Goal: Task Accomplishment & Management: Complete application form

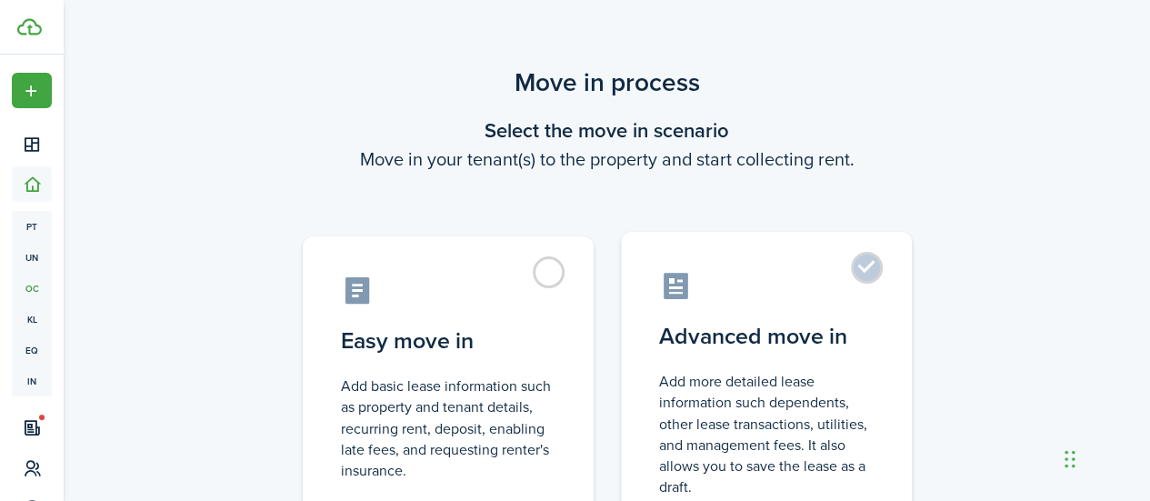
click at [785, 319] on label "Advanced move in Add more detailed lease information such dependents, other lea…" at bounding box center [766, 384] width 291 height 304
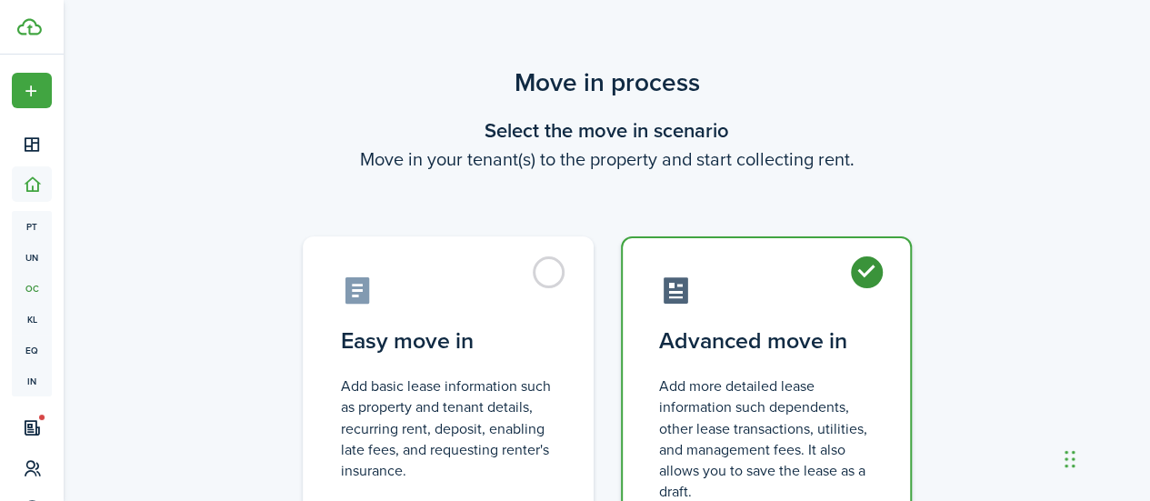
radio input "true"
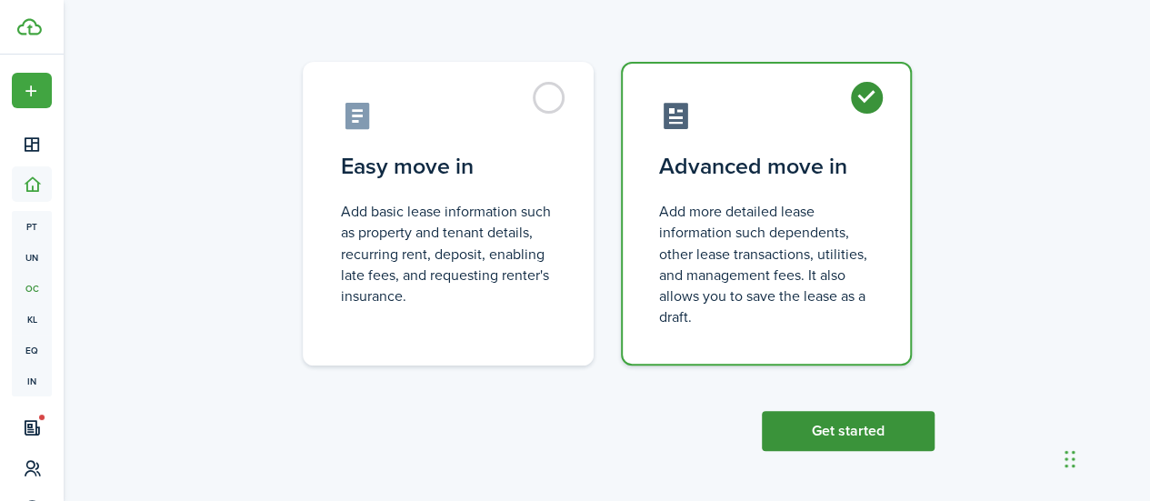
click at [829, 430] on button "Get started" at bounding box center [848, 431] width 173 height 40
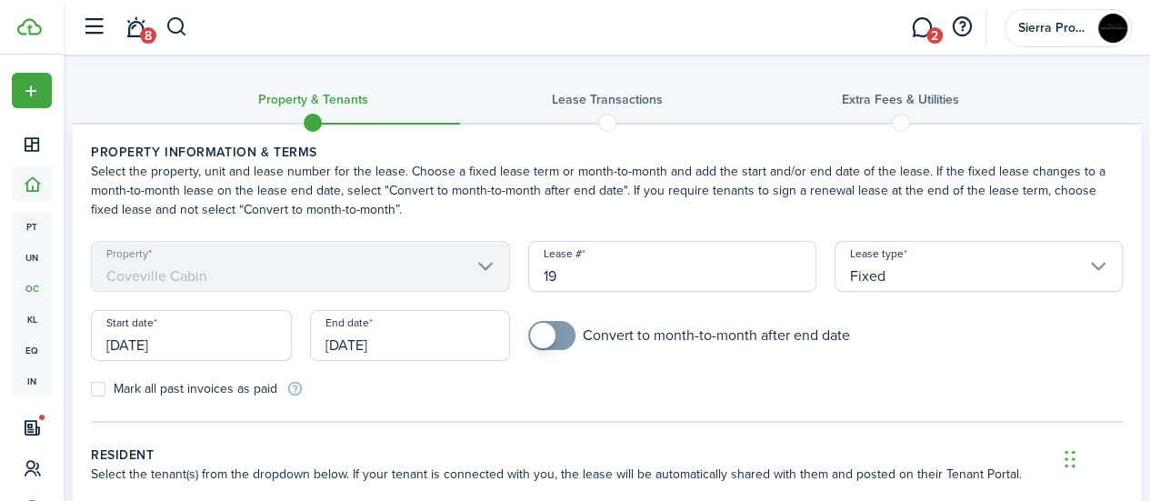
checkbox input "true"
click at [541, 336] on span at bounding box center [542, 335] width 25 height 25
click at [908, 268] on input "Fixed" at bounding box center [979, 266] width 288 height 51
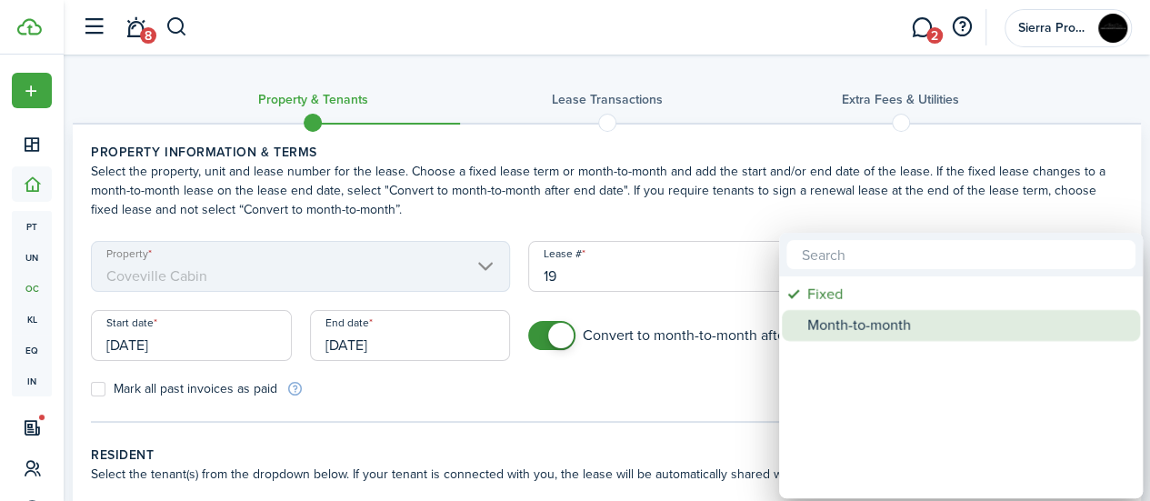
click at [867, 314] on div "Month-to-month" at bounding box center [968, 325] width 322 height 31
type input "Month-to-month"
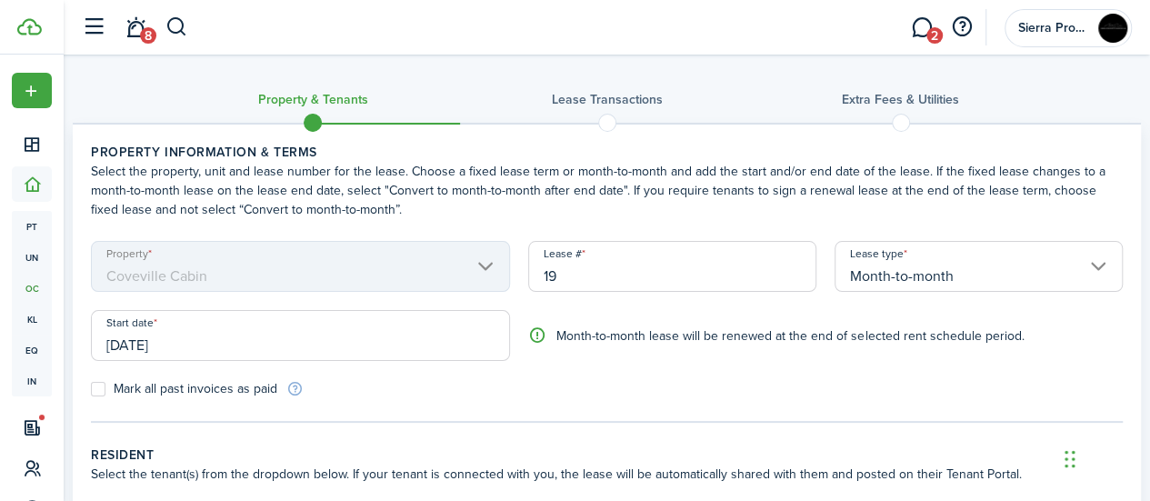
click at [617, 370] on form "Property [GEOGRAPHIC_DATA] Lease # 19 Lease type Month-to-month Start date [DAT…" at bounding box center [607, 319] width 1050 height 157
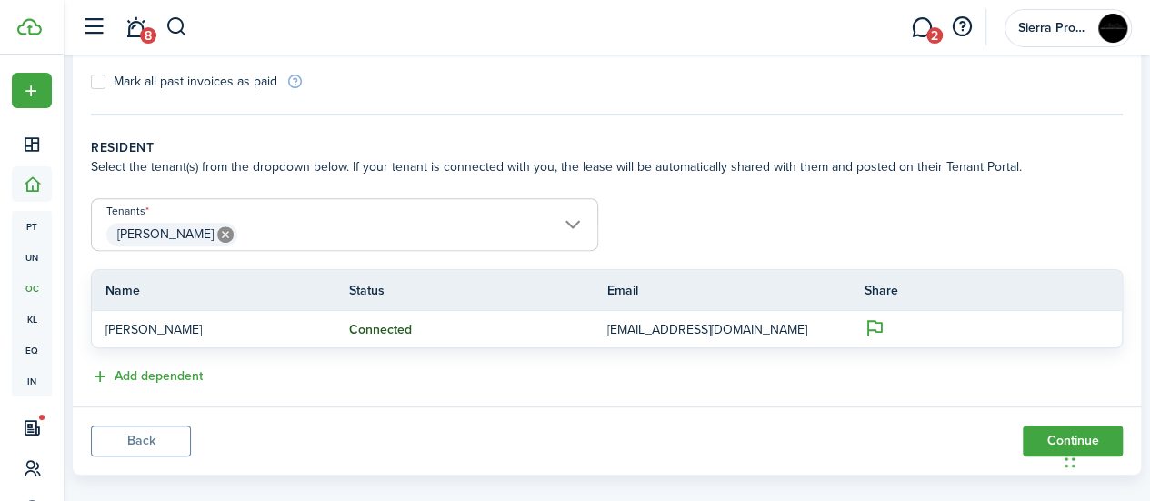
scroll to position [329, 0]
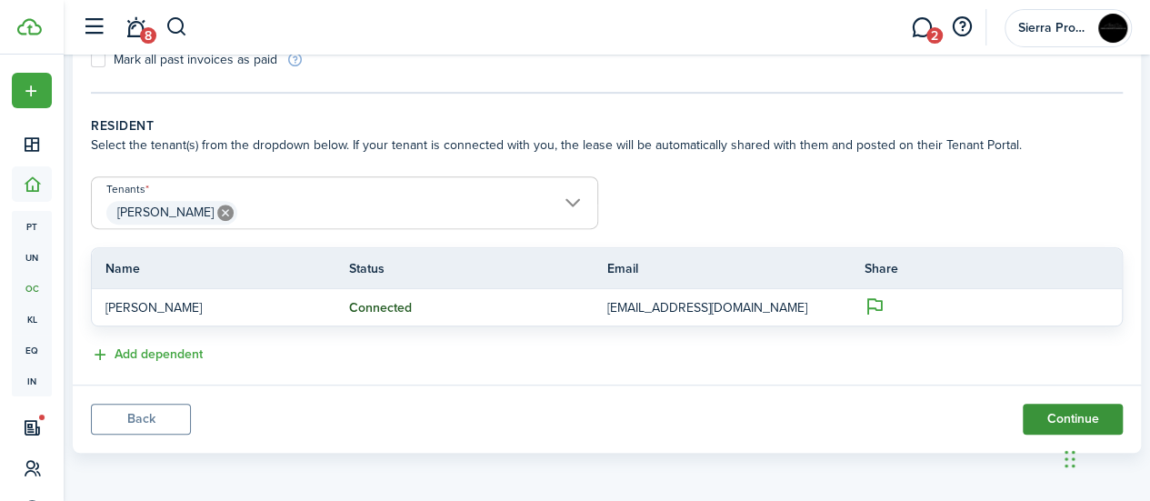
click at [1036, 406] on button "Continue" at bounding box center [1073, 419] width 100 height 31
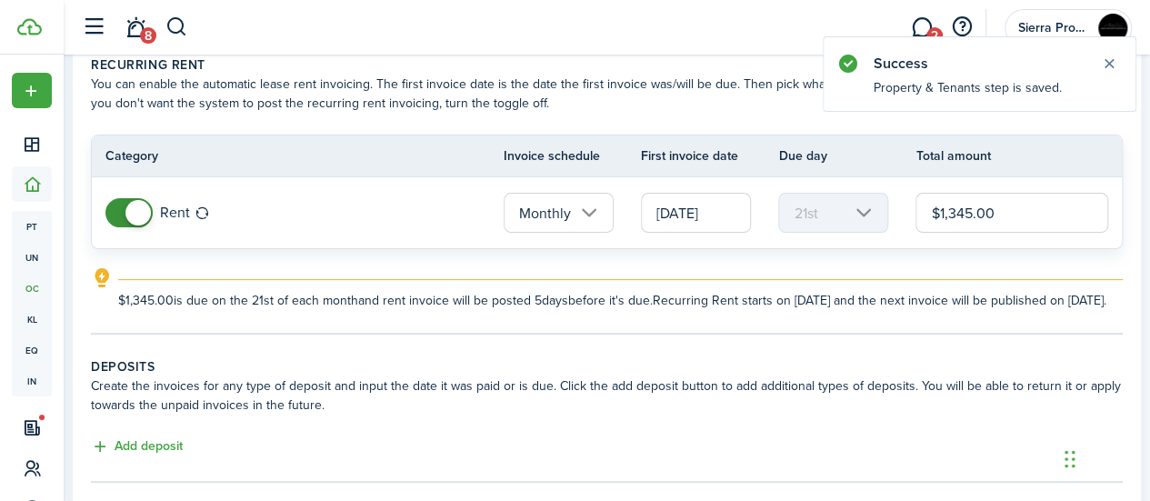
scroll to position [98, 0]
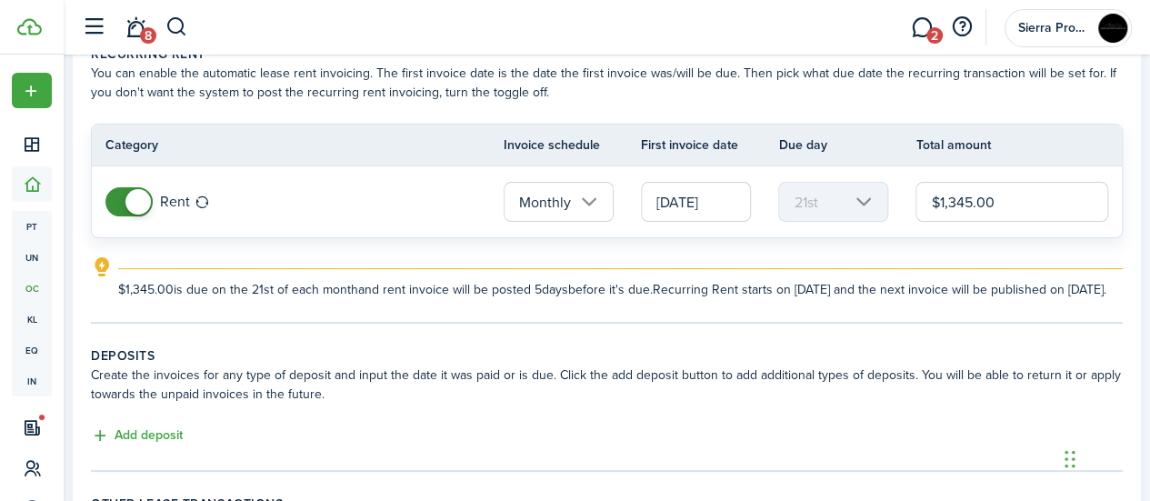
click at [700, 205] on input "[DATE]" at bounding box center [696, 202] width 110 height 40
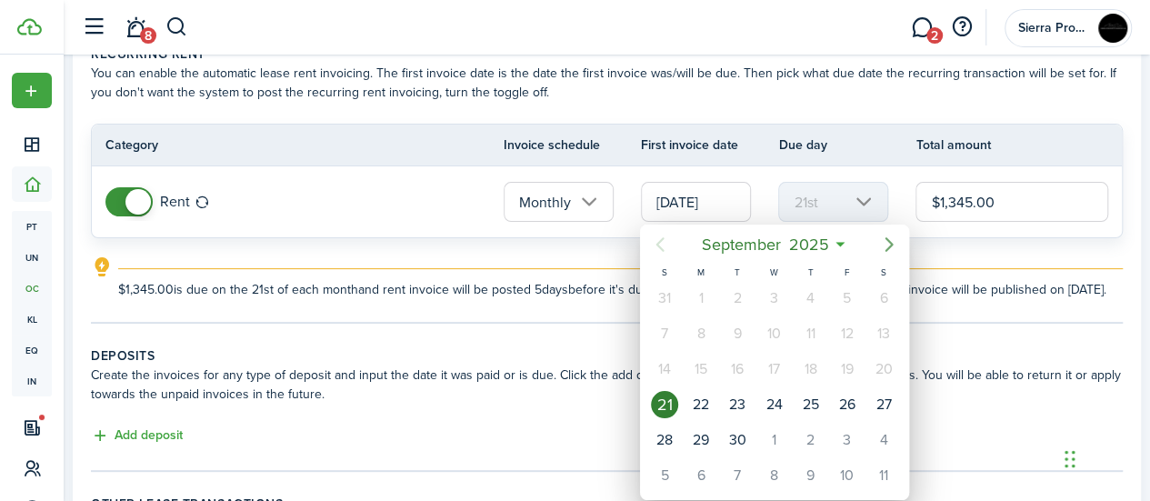
click at [892, 248] on icon "Next page" at bounding box center [889, 245] width 22 height 22
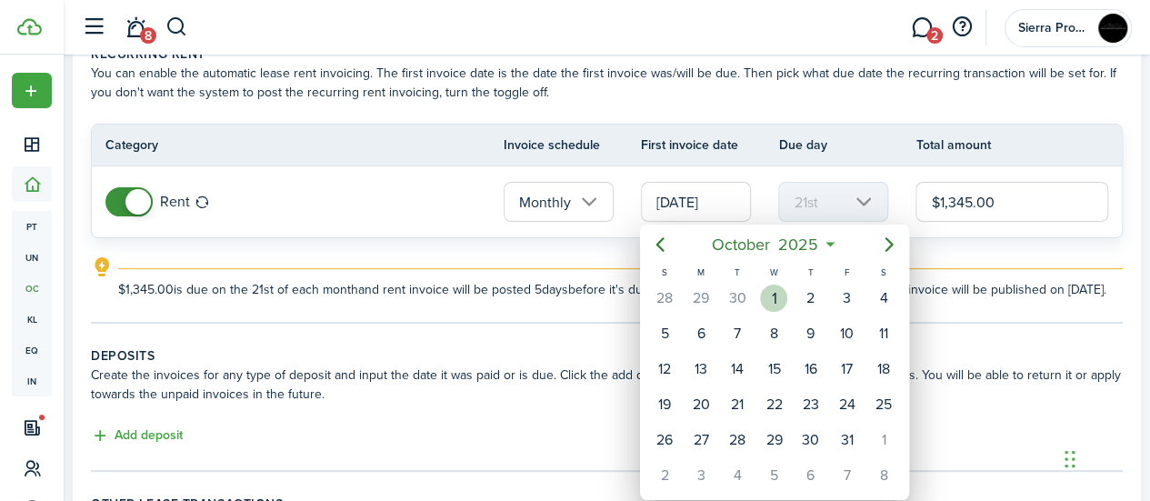
click at [775, 295] on div "1" at bounding box center [773, 298] width 27 height 27
type input "[DATE]"
type input "1st"
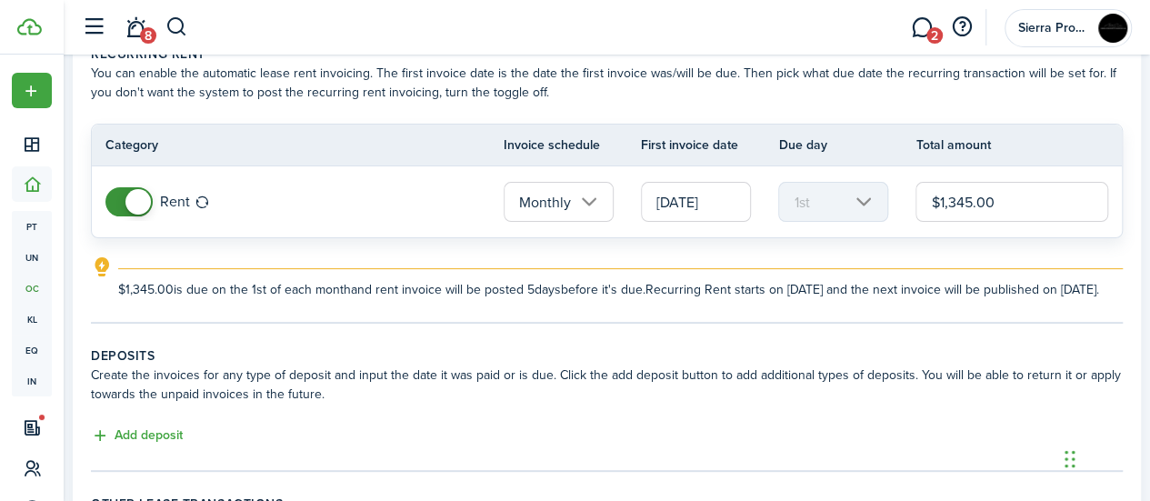
click at [736, 290] on explanation-description "$1,345.00 is due on the 1st of each month and rent invoice will be posted 5 day…" at bounding box center [620, 289] width 1005 height 19
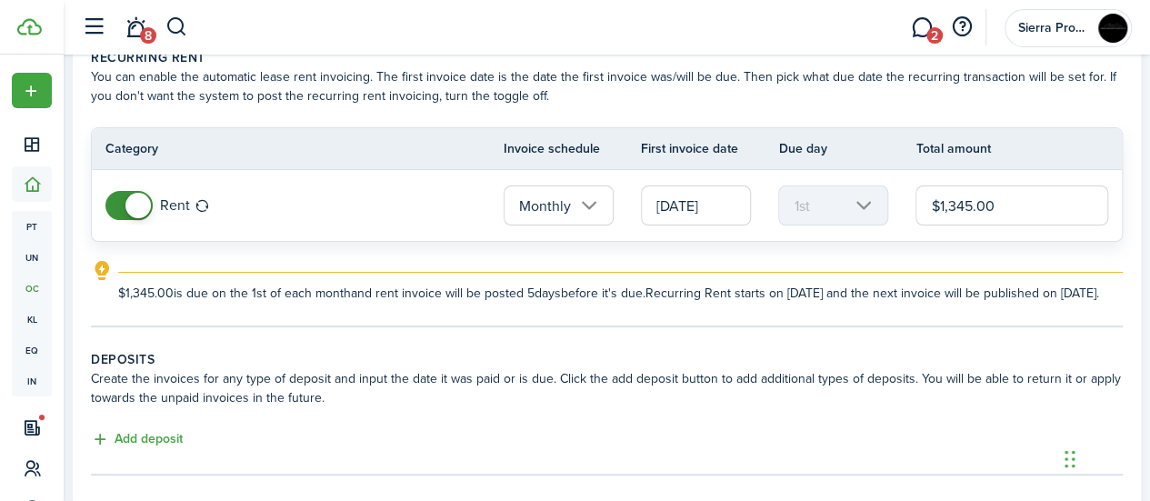
scroll to position [94, 0]
drag, startPoint x: 1010, startPoint y: 208, endPoint x: 896, endPoint y: 225, distance: 115.0
click at [896, 225] on tr "Rent Monthly [DATE] 1st $1,345.00" at bounding box center [607, 206] width 1030 height 71
type input "$1,425.00"
click at [834, 304] on explanation-description "$1,425.00 is due on the 1st of each month and rent invoice will be posted 5 day…" at bounding box center [620, 294] width 1005 height 19
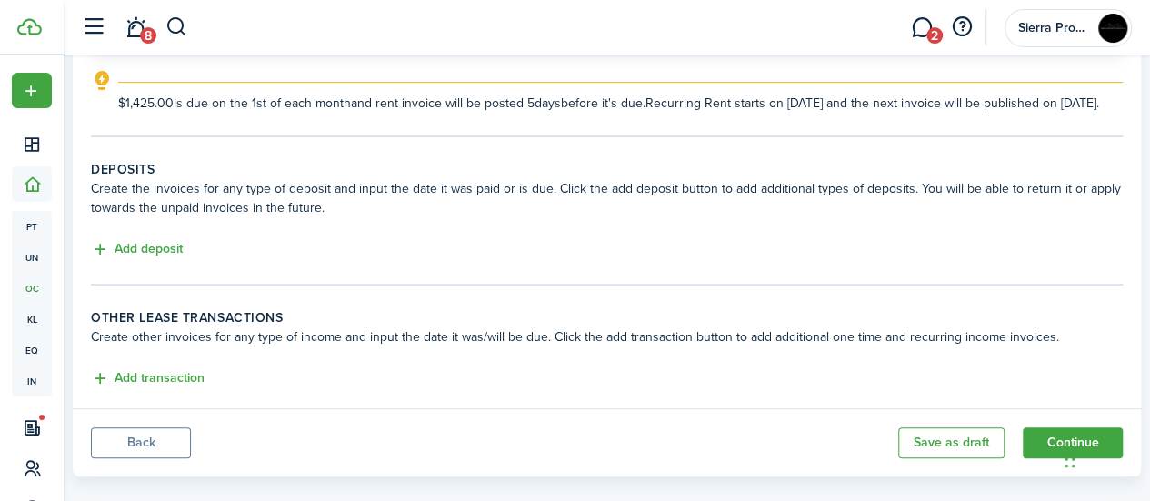
scroll to position [326, 0]
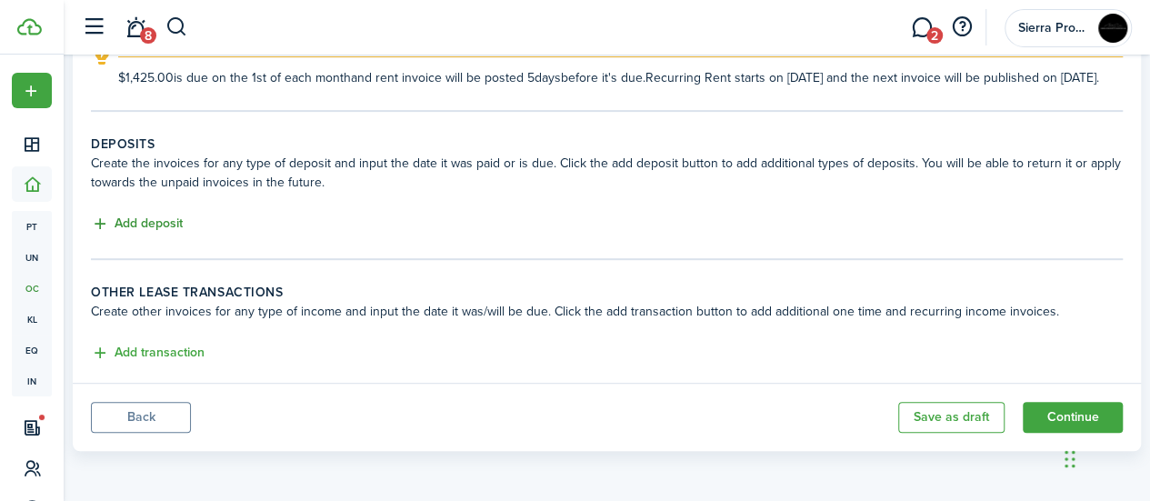
click at [173, 234] on button "Add deposit" at bounding box center [137, 224] width 92 height 21
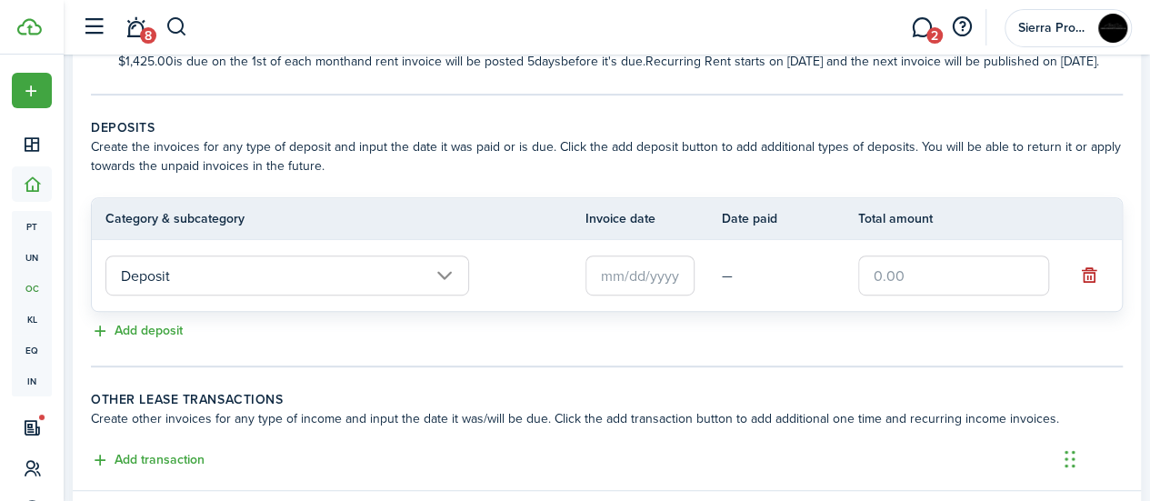
click at [631, 294] on input "text" at bounding box center [640, 275] width 109 height 40
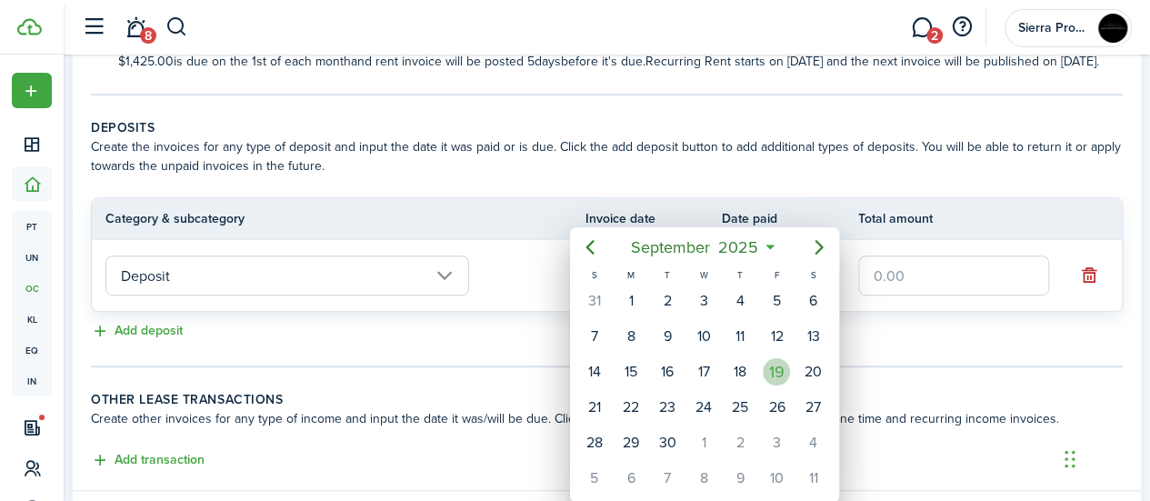
click at [778, 372] on div "19" at bounding box center [776, 371] width 27 height 27
type input "[DATE]"
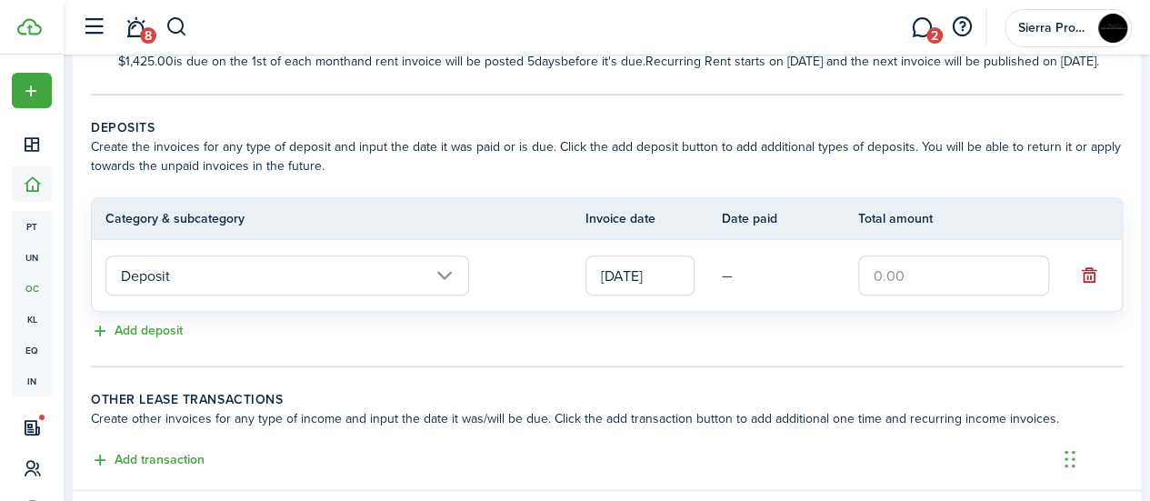
click at [898, 295] on input "text" at bounding box center [953, 275] width 191 height 40
type input "$1,400.00"
click at [801, 386] on panel-main-body "Recurring rent You can enable the automatic lease rent invoicing. The first inv…" at bounding box center [607, 144] width 1068 height 692
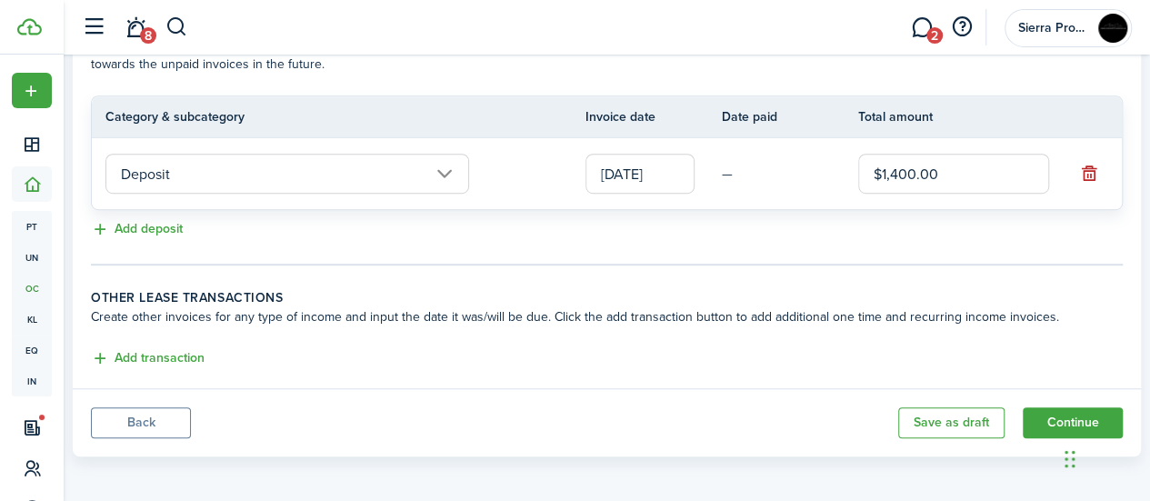
scroll to position [449, 0]
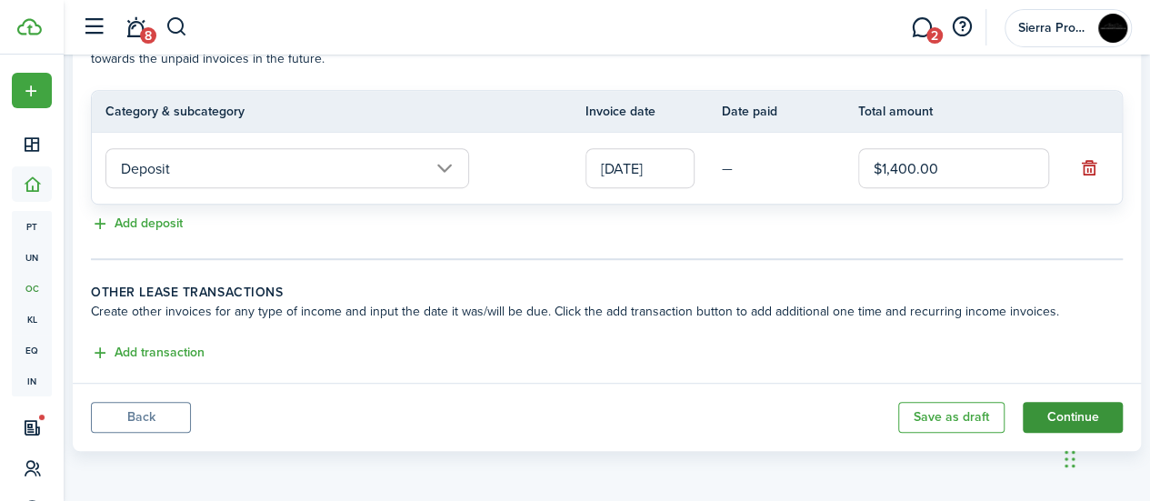
click at [1044, 417] on button "Continue" at bounding box center [1073, 417] width 100 height 31
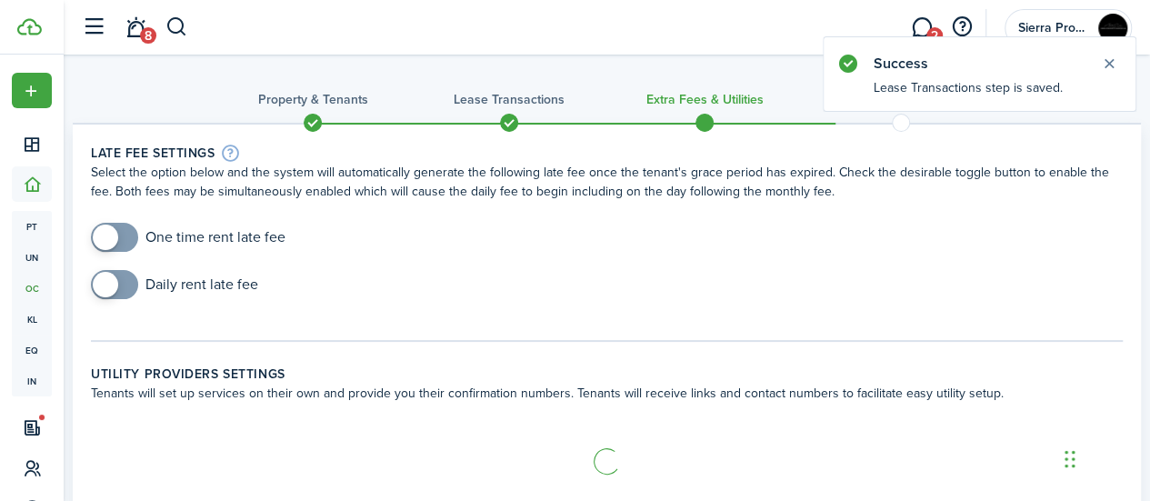
checkbox input "true"
click at [124, 230] on span at bounding box center [114, 237] width 18 height 29
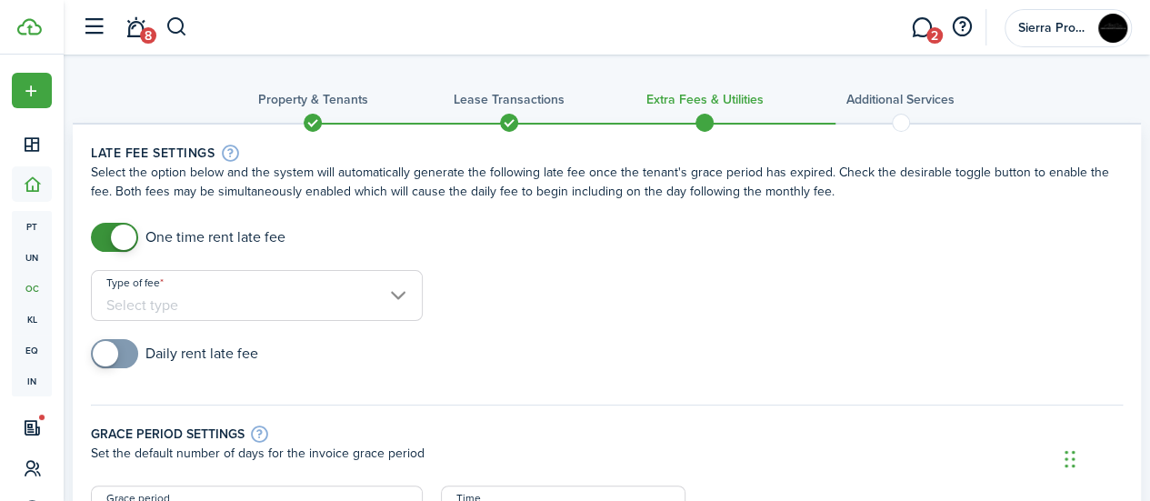
click at [358, 292] on input "Type of fee" at bounding box center [257, 295] width 332 height 51
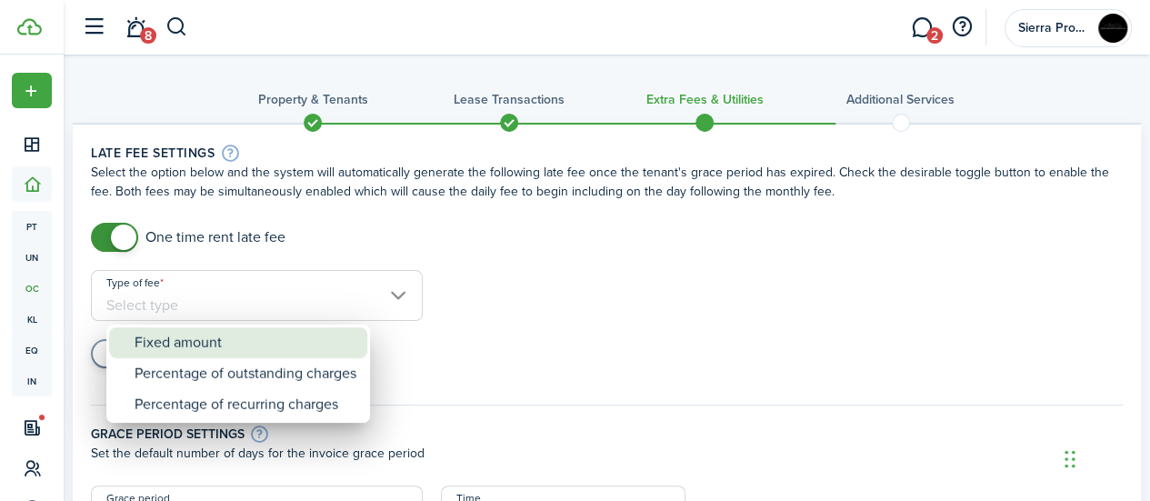
click at [222, 334] on div "Fixed amount" at bounding box center [246, 342] width 222 height 31
type input "Fixed amount"
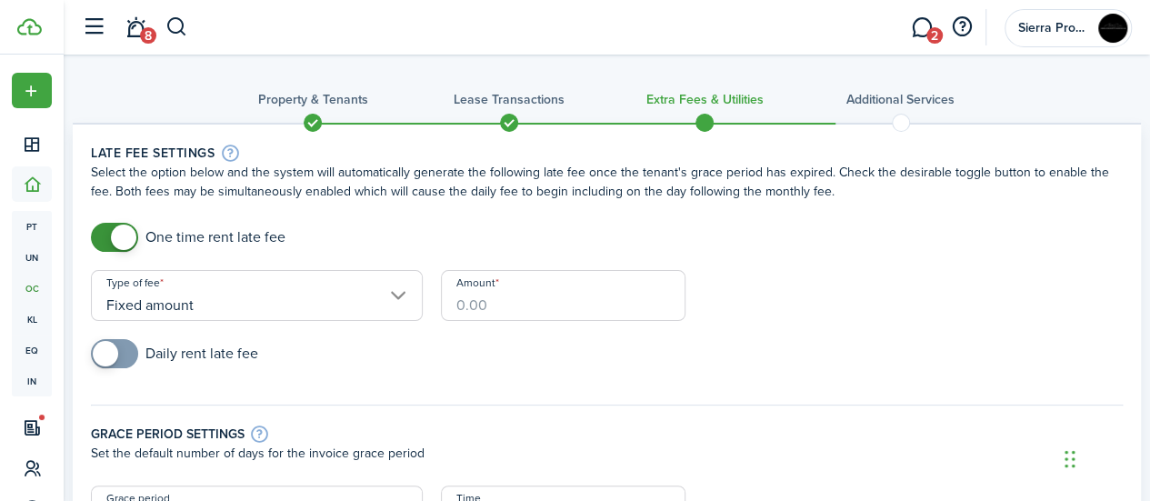
click at [487, 286] on input "Amount" at bounding box center [563, 295] width 245 height 51
type input "$50.00"
click at [876, 373] on div "Daily rent late fee" at bounding box center [607, 362] width 1050 height 47
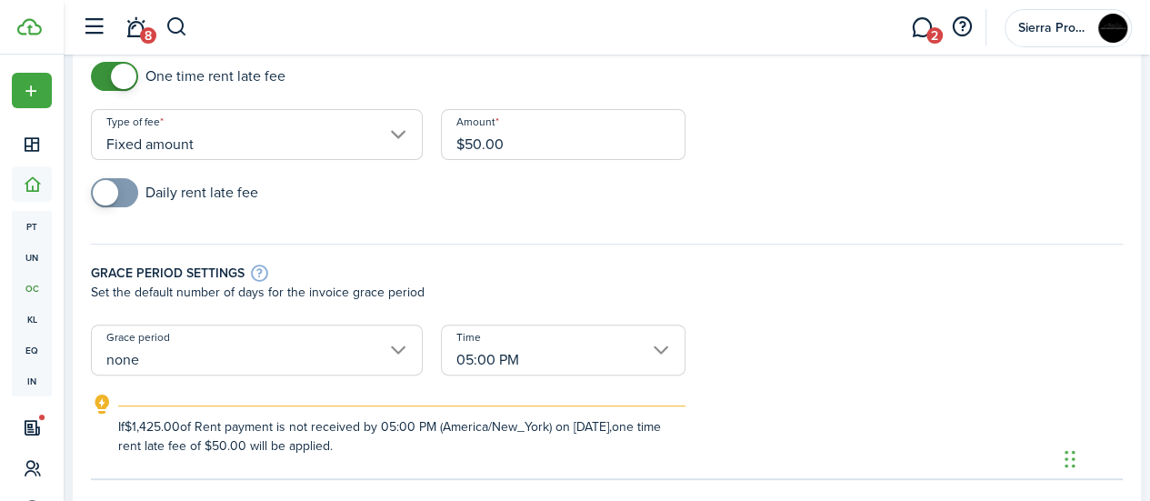
scroll to position [162, 0]
click at [236, 352] on input "none" at bounding box center [257, 349] width 332 height 51
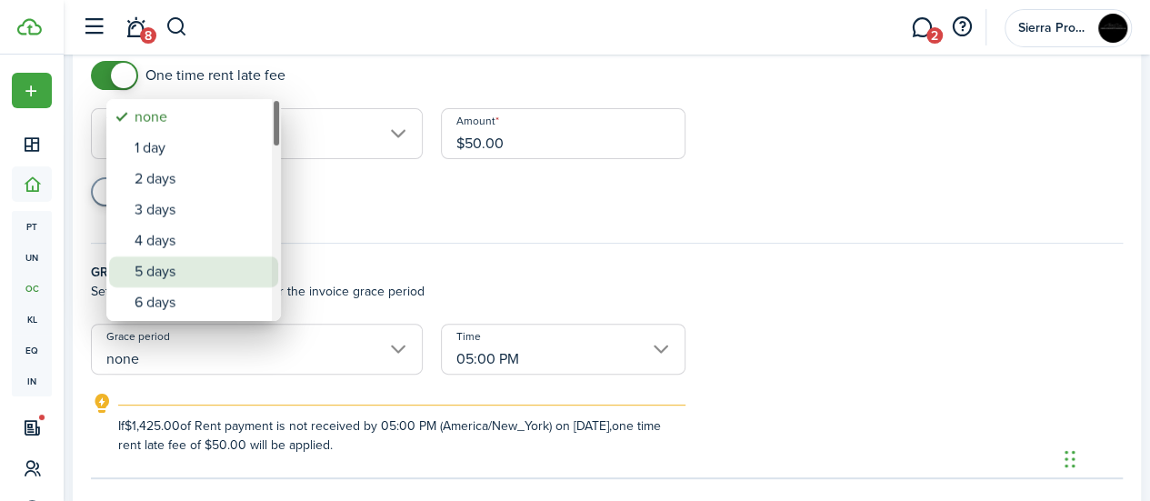
click at [221, 256] on div "5 days" at bounding box center [201, 271] width 133 height 31
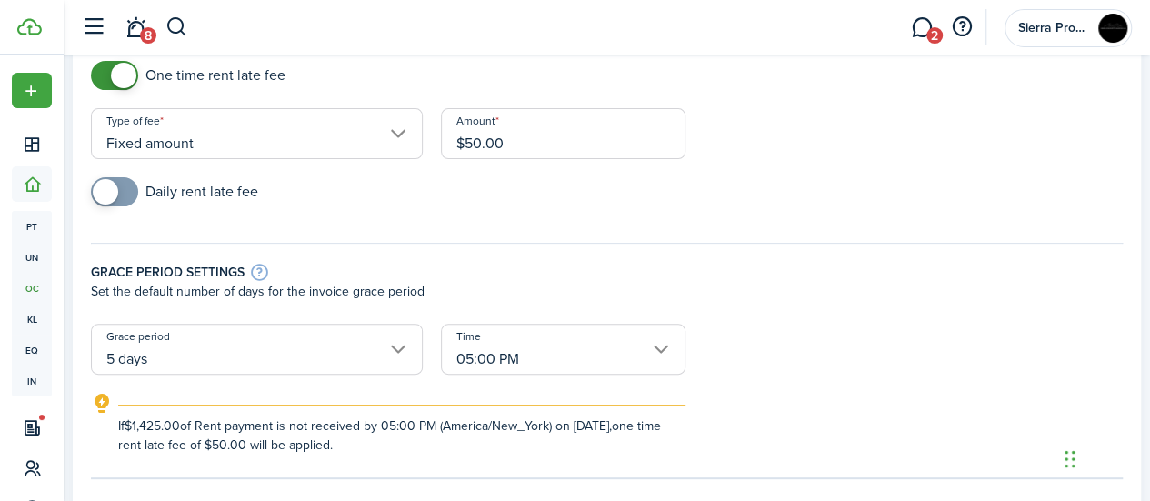
click at [311, 346] on input "5 days" at bounding box center [257, 349] width 332 height 51
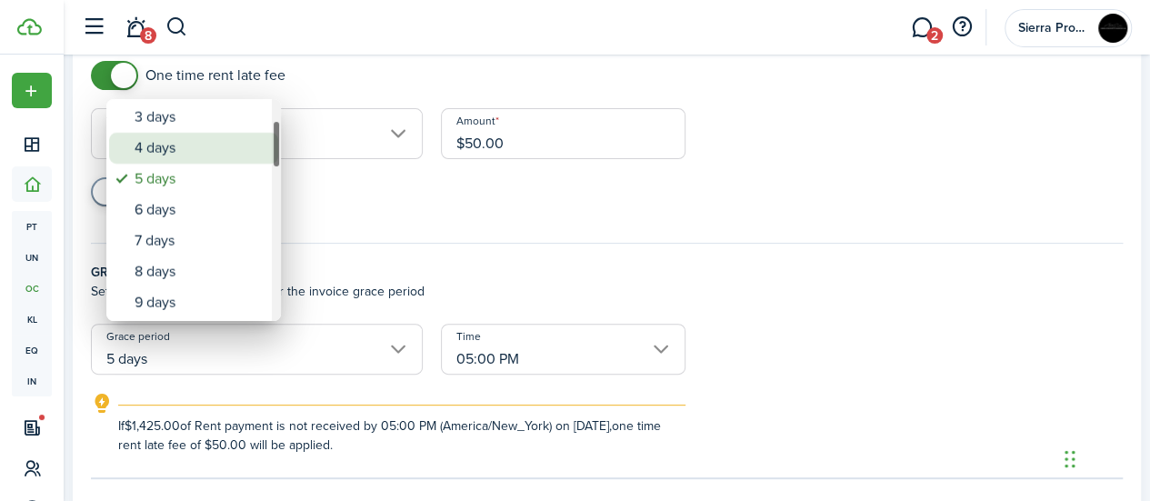
click at [222, 152] on div "4 days" at bounding box center [201, 148] width 133 height 31
type input "4 days"
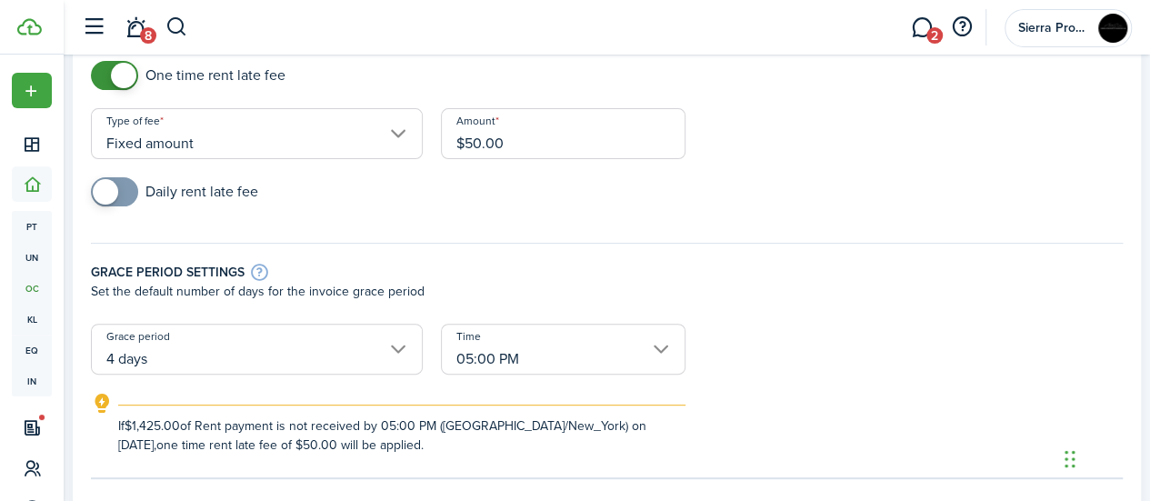
click at [826, 343] on form "One time rent late fee Type of fee Fixed amount Amount $50.00 Daily rent late f…" at bounding box center [607, 258] width 1050 height 394
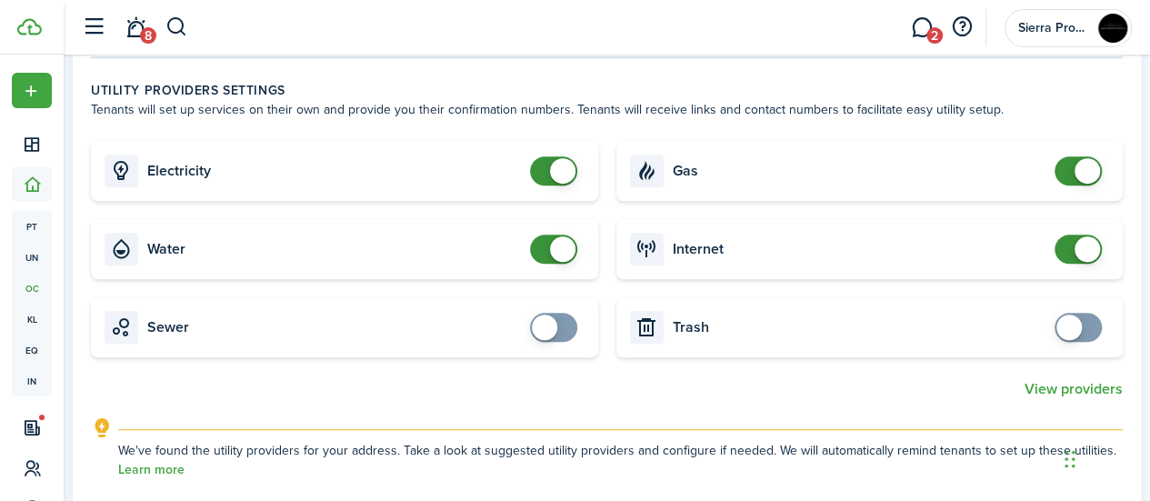
scroll to position [584, 0]
click at [551, 185] on card "Electricity" at bounding box center [344, 170] width 507 height 60
checkbox input "false"
click at [559, 165] on span at bounding box center [562, 169] width 25 height 25
checkbox input "false"
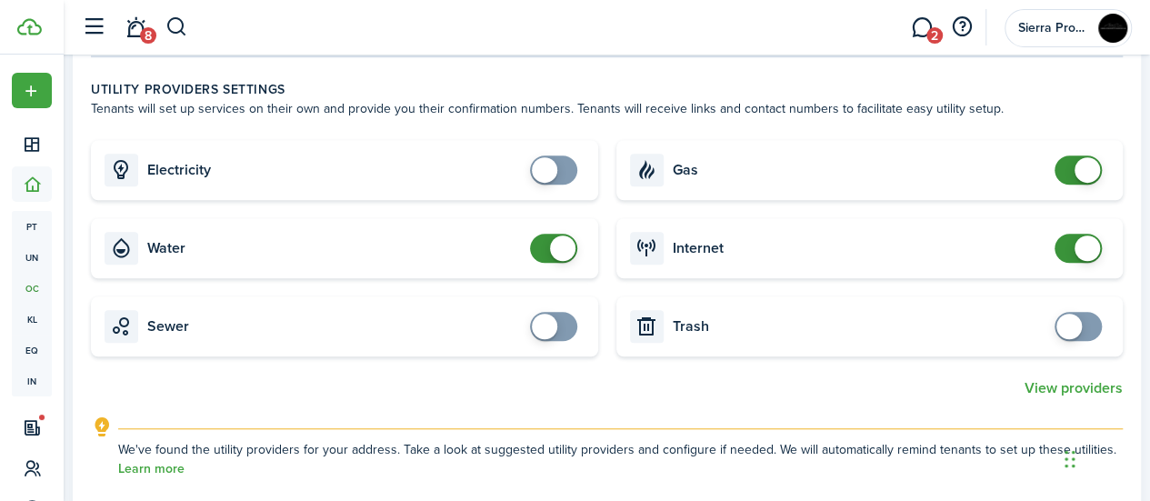
click at [564, 247] on span at bounding box center [562, 247] width 25 height 25
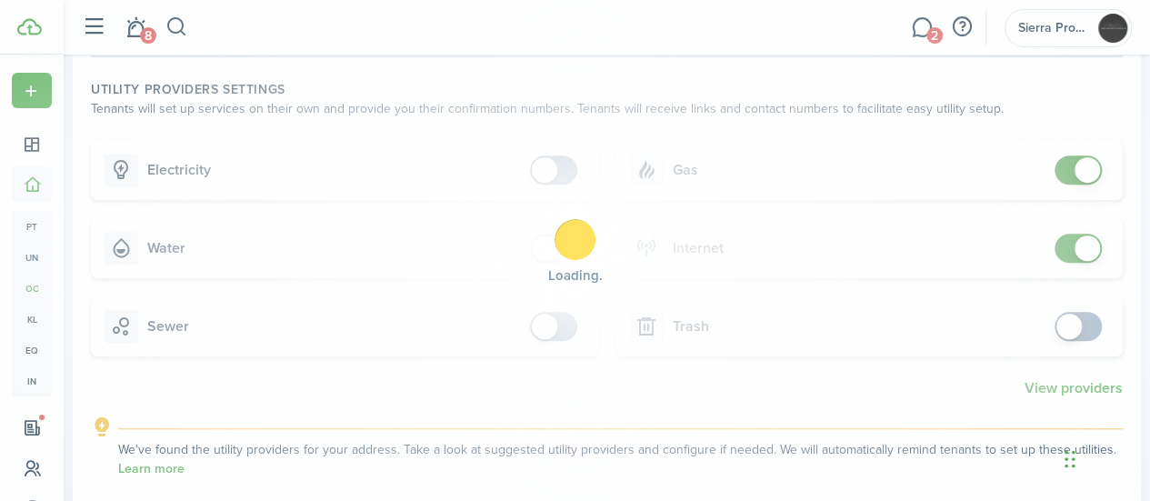
click at [1060, 166] on div "Loading" at bounding box center [575, 250] width 1150 height 501
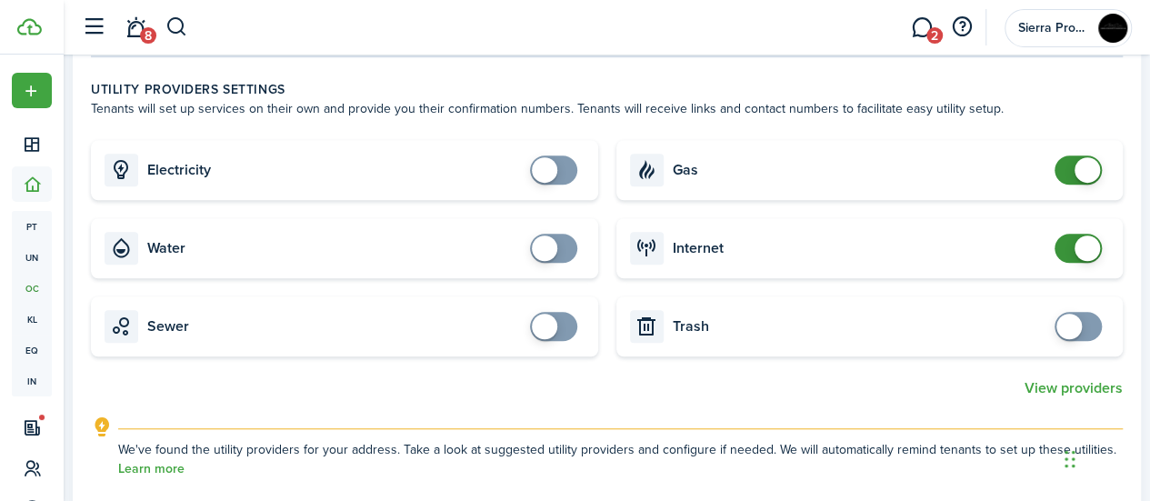
checkbox input "false"
click at [1075, 166] on span at bounding box center [1087, 169] width 25 height 25
checkbox input "false"
click at [1075, 256] on span at bounding box center [1087, 247] width 25 height 25
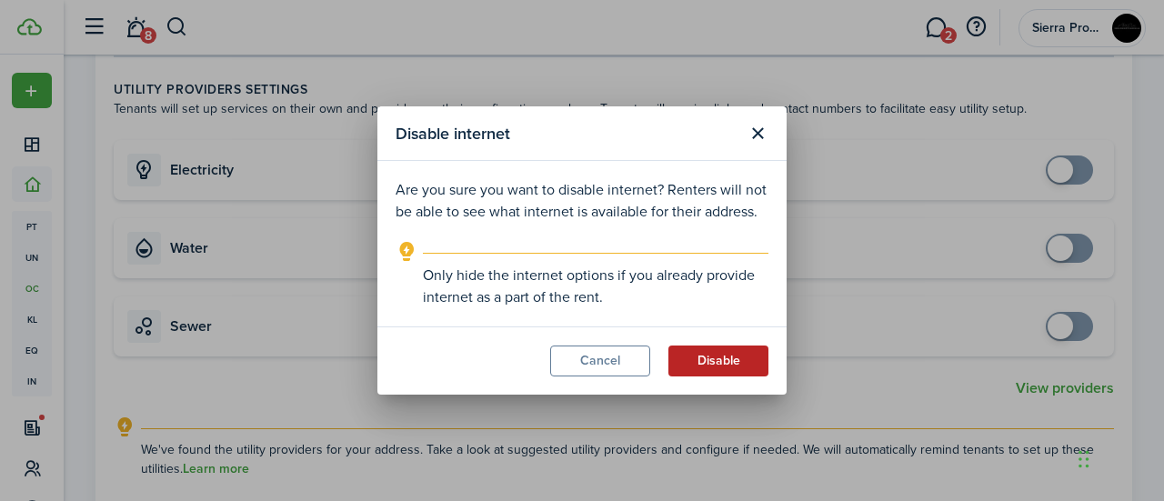
click at [727, 361] on button "Disable" at bounding box center [718, 360] width 100 height 31
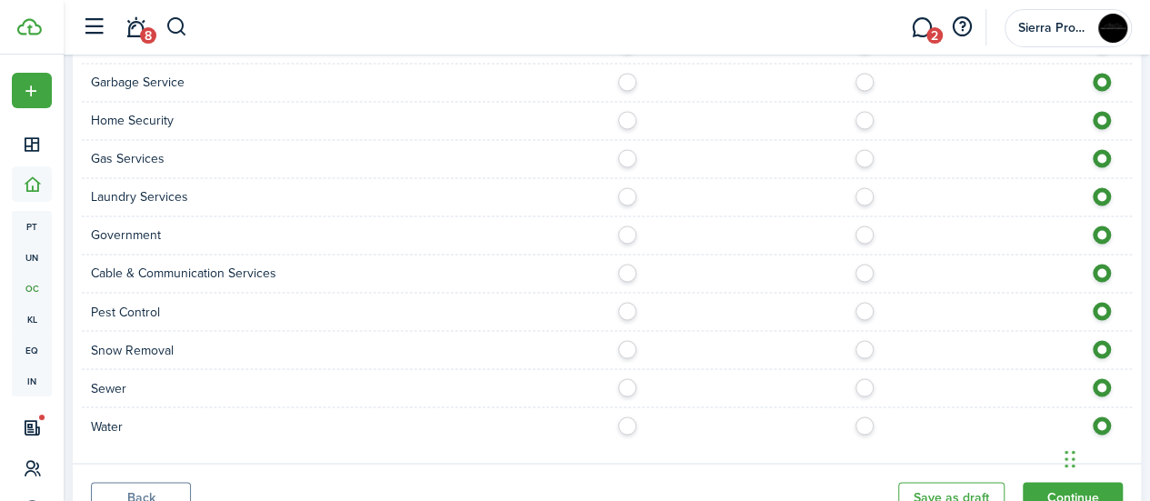
scroll to position [1497, 0]
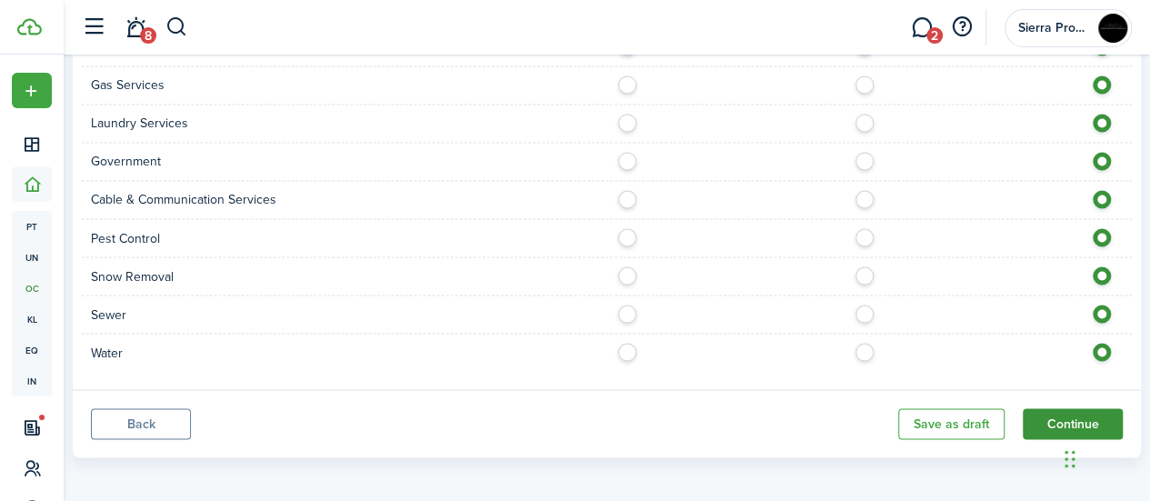
click at [1058, 409] on button "Continue" at bounding box center [1073, 423] width 100 height 31
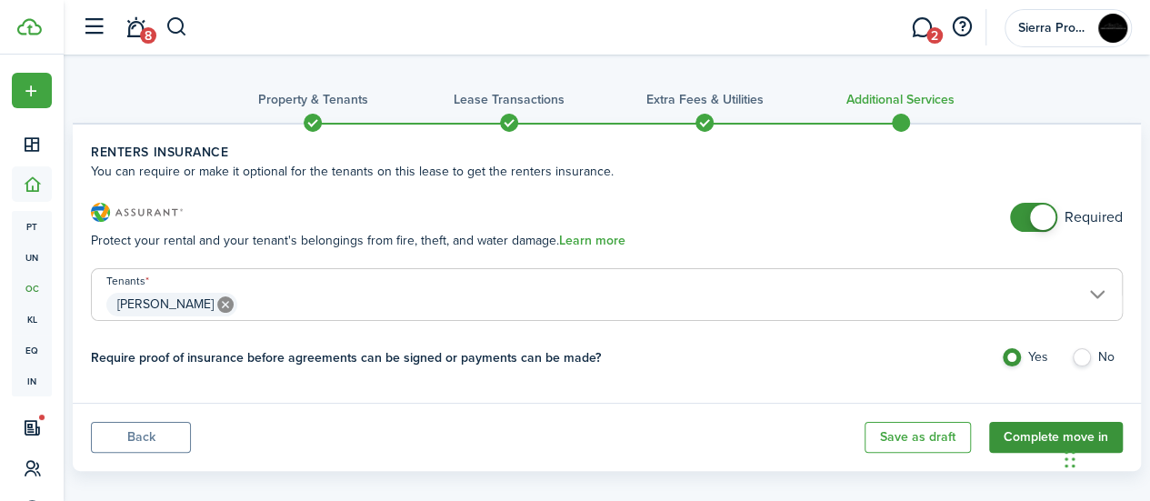
click at [1009, 435] on button "Complete move in" at bounding box center [1056, 437] width 134 height 31
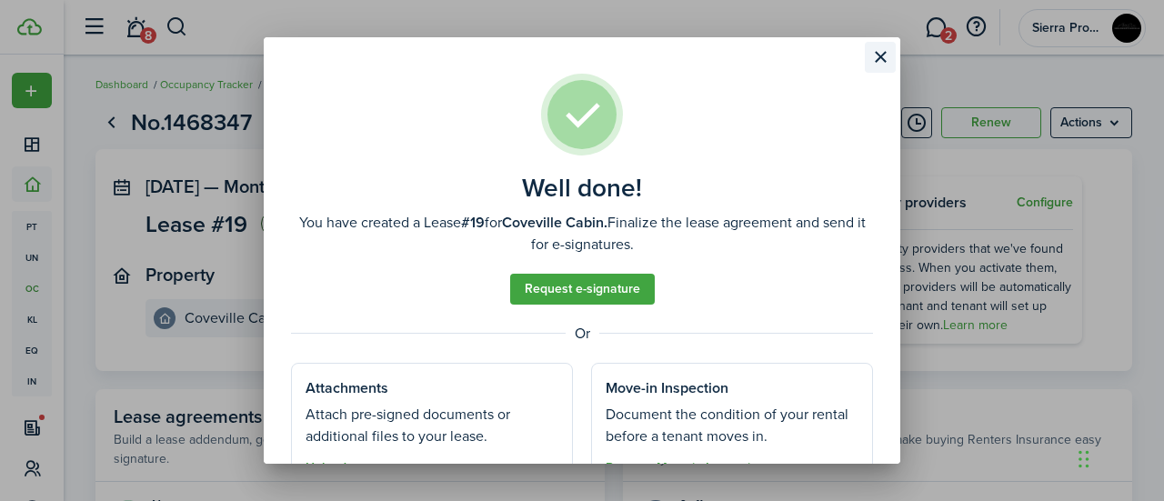
click at [881, 51] on button "Close modal" at bounding box center [880, 57] width 31 height 31
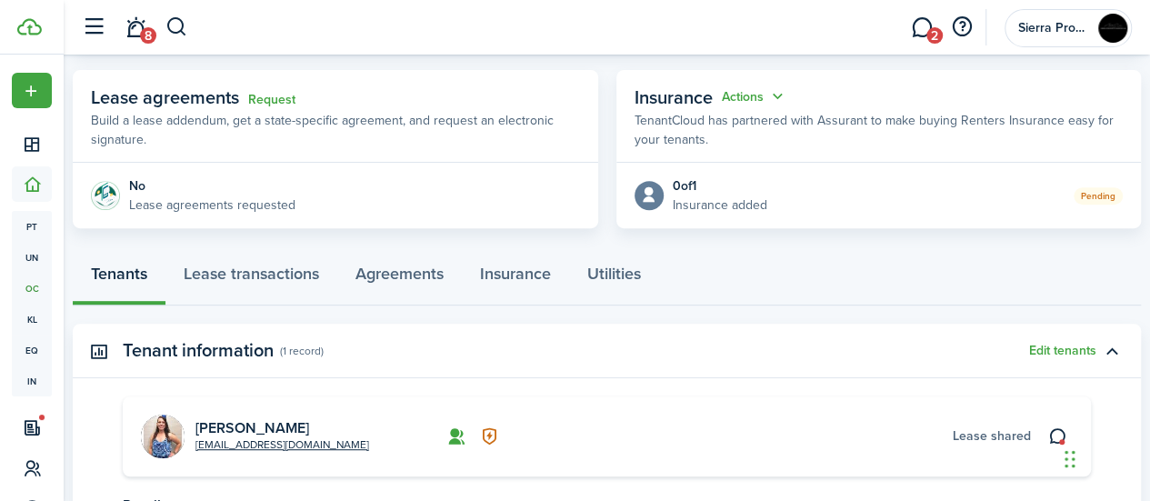
scroll to position [318, 0]
click at [278, 265] on link "Lease transactions" at bounding box center [251, 279] width 172 height 55
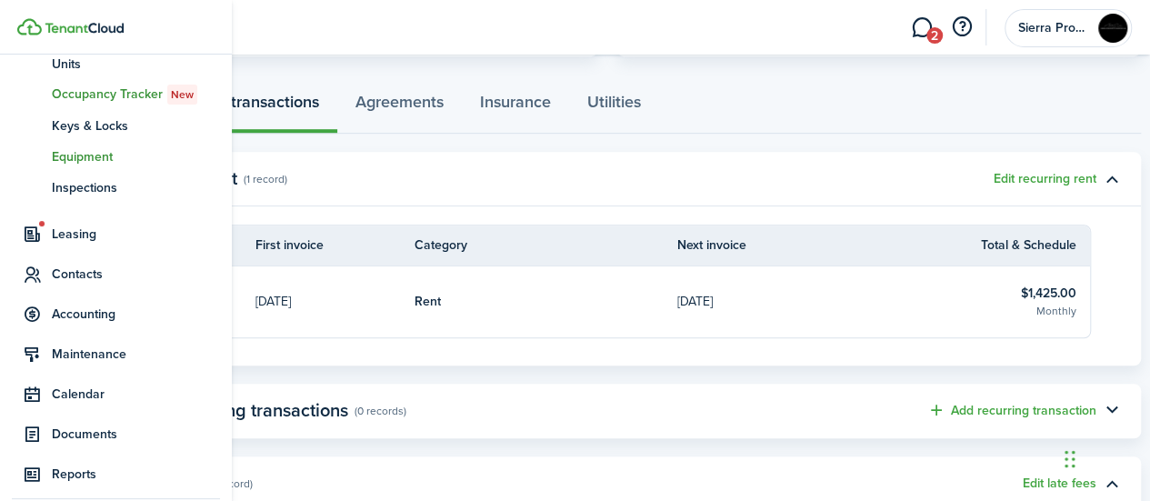
scroll to position [195, 0]
click at [94, 326] on span "Accounting" at bounding box center [116, 312] width 208 height 35
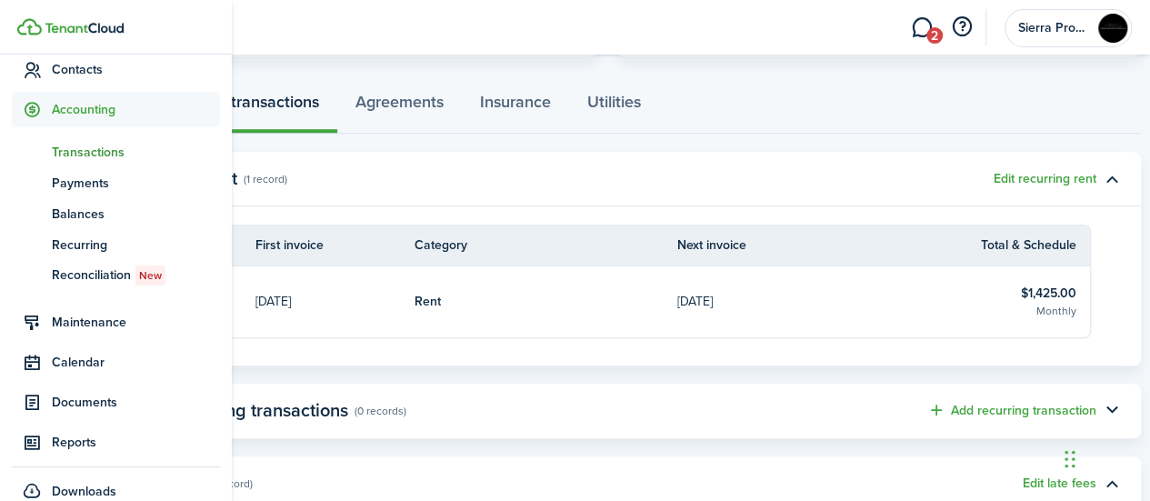
click at [89, 157] on span "Transactions" at bounding box center [136, 152] width 168 height 19
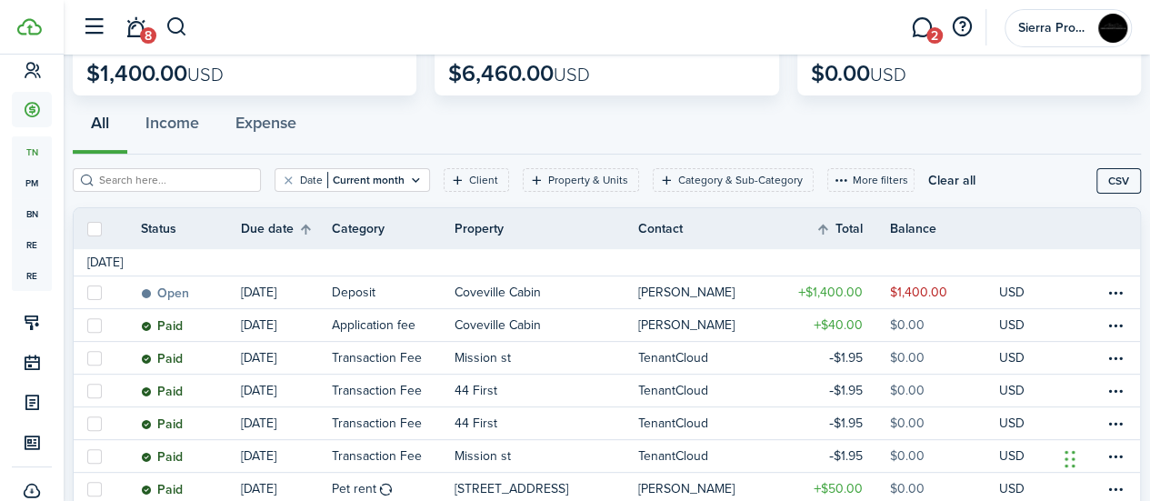
scroll to position [126, 0]
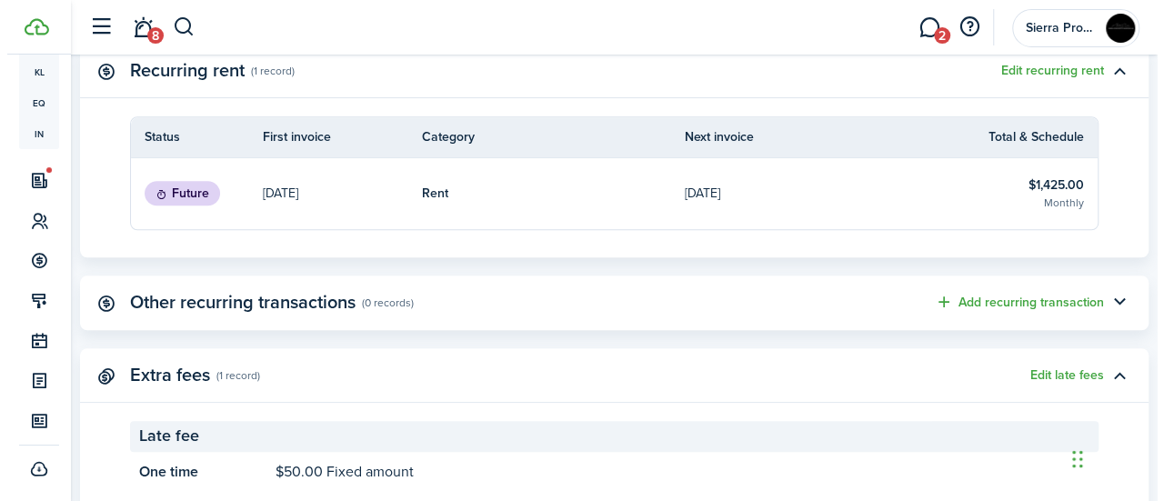
scroll to position [600, 0]
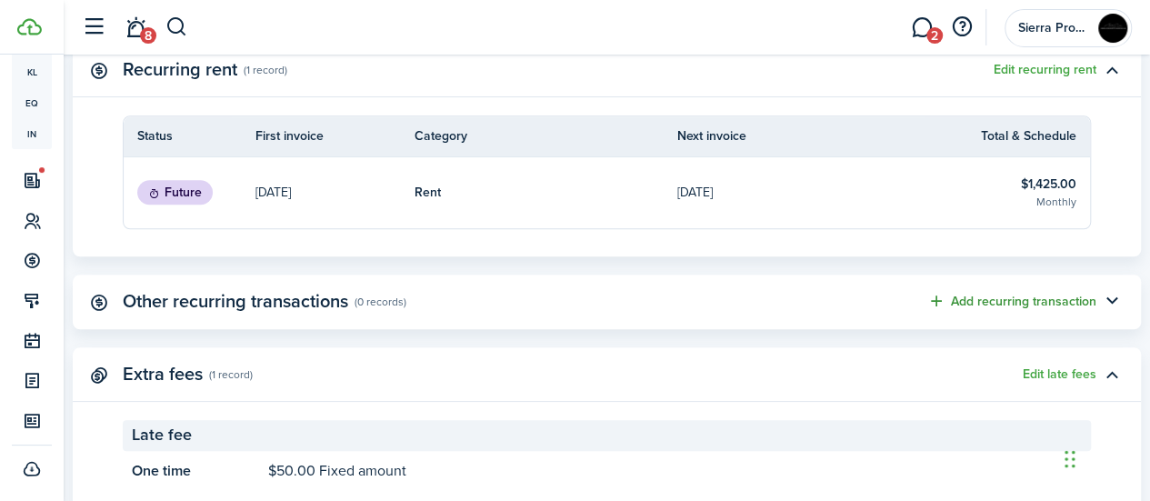
click at [1038, 297] on button "Add recurring transaction" at bounding box center [1011, 301] width 169 height 21
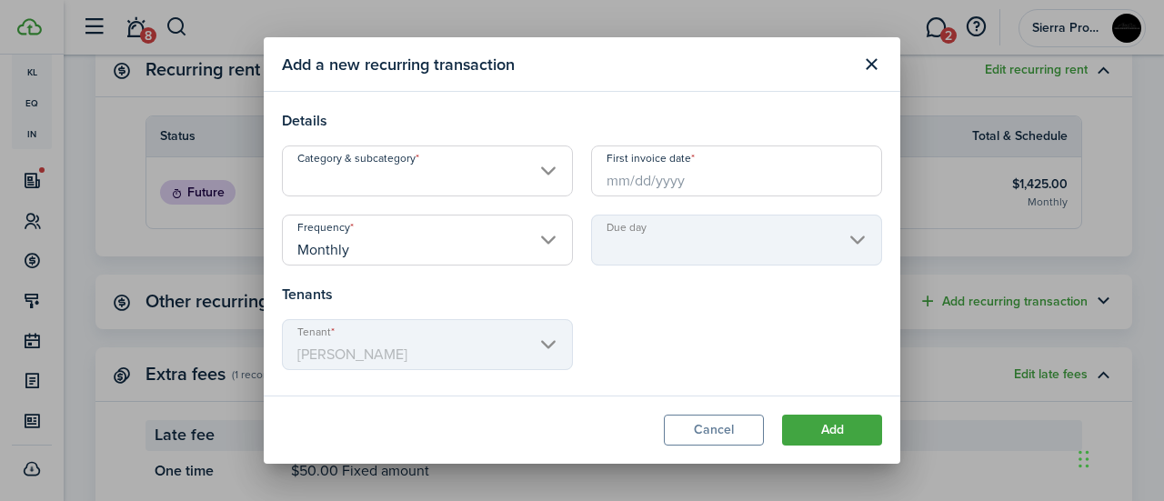
click at [509, 176] on input "Category & subcategory" at bounding box center [427, 170] width 291 height 51
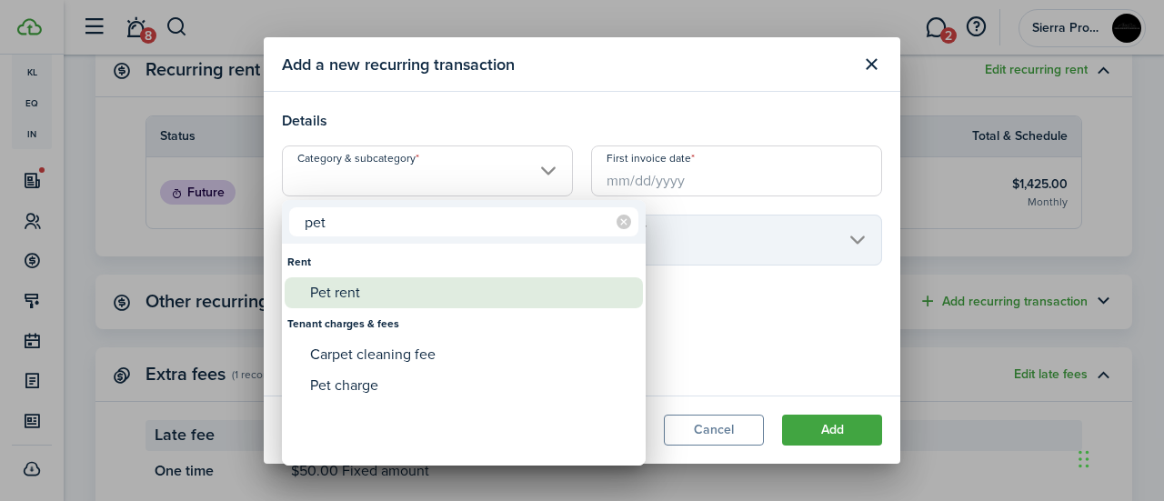
type input "pet"
click at [351, 295] on div "Pet rent" at bounding box center [471, 292] width 322 height 31
type input "Rent / Pet rent"
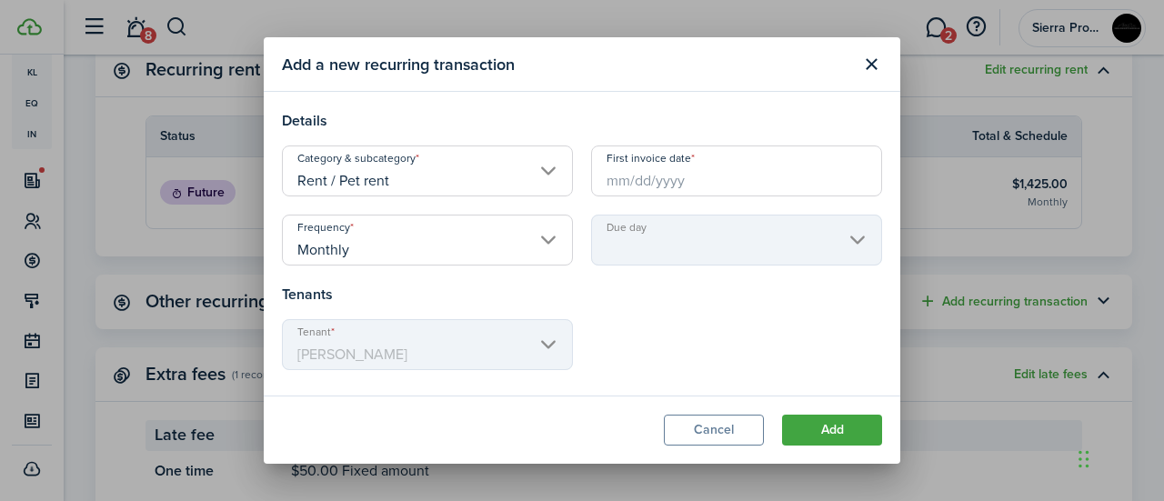
click at [661, 188] on input "First invoice date" at bounding box center [736, 170] width 291 height 51
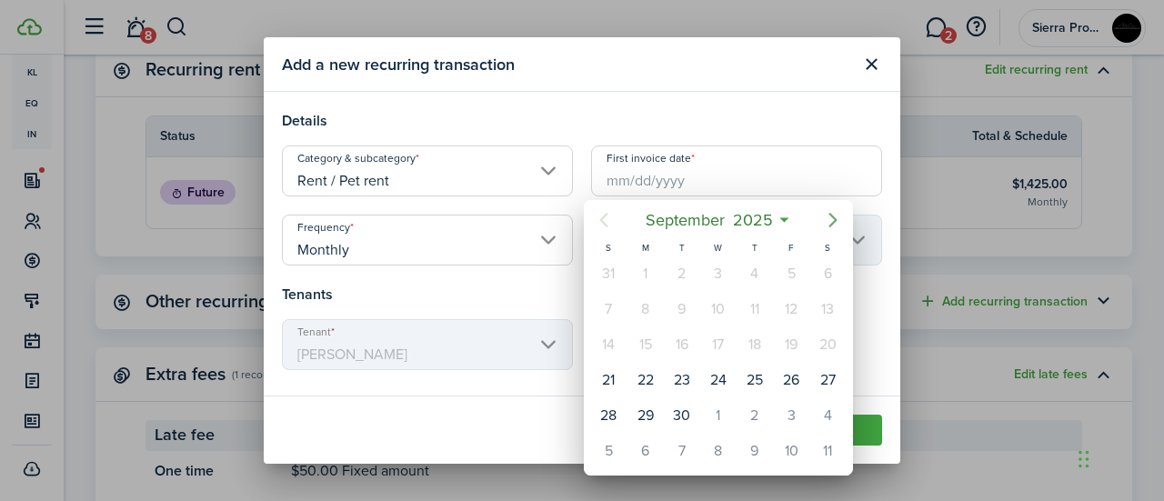
click at [826, 225] on icon "Next page" at bounding box center [833, 220] width 22 height 22
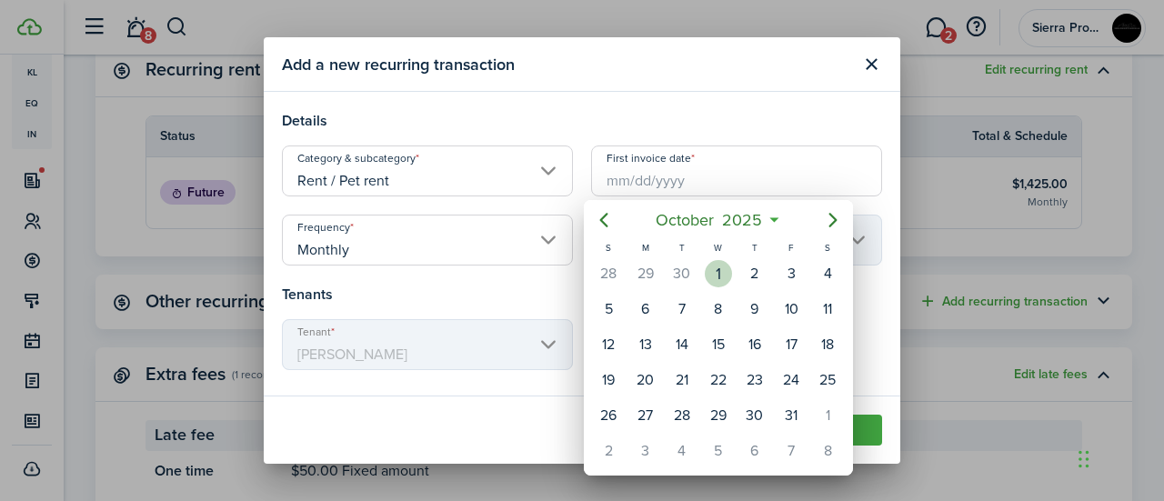
click at [707, 273] on div "1" at bounding box center [718, 273] width 27 height 27
type input "[DATE]"
type input "1st"
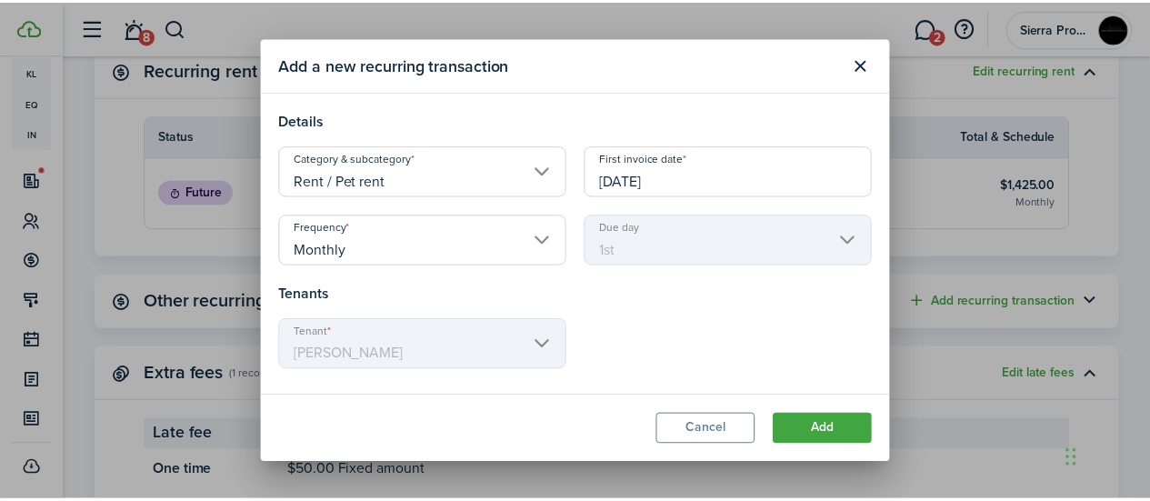
scroll to position [99, 0]
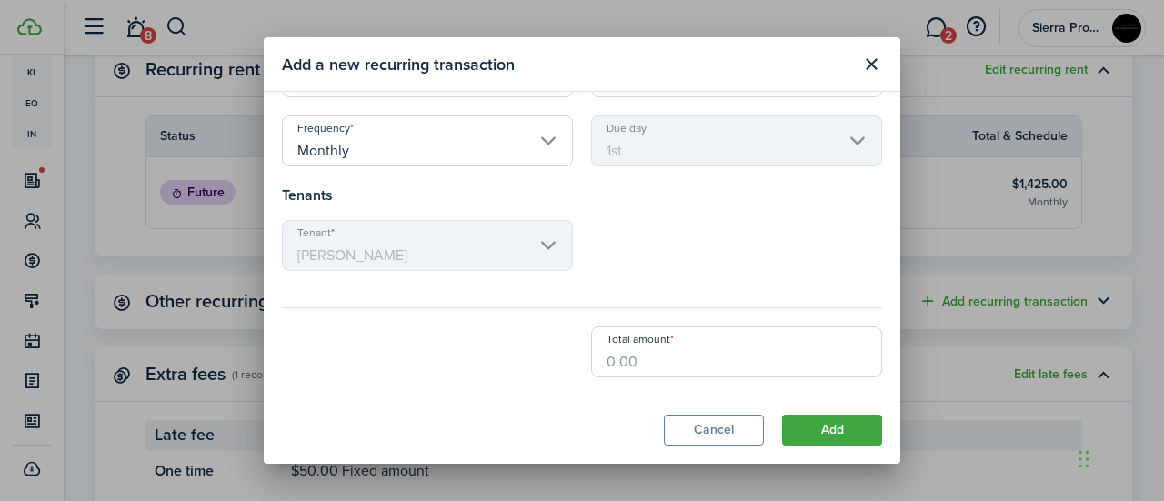
click at [806, 376] on input "Total amount" at bounding box center [736, 351] width 291 height 51
type input "$50.00"
click at [846, 422] on button "Add" at bounding box center [832, 430] width 100 height 31
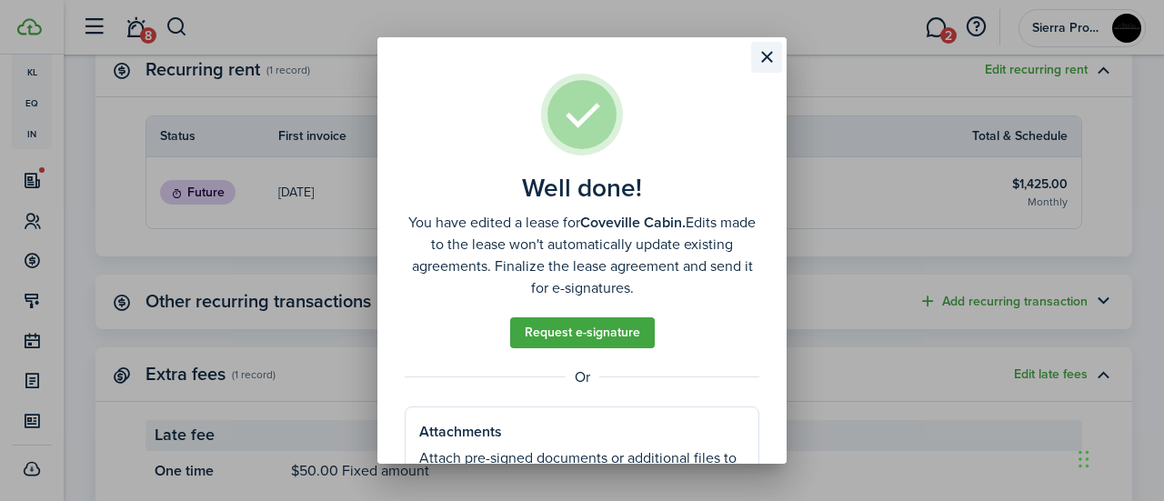
click at [766, 58] on button "Close modal" at bounding box center [766, 57] width 31 height 31
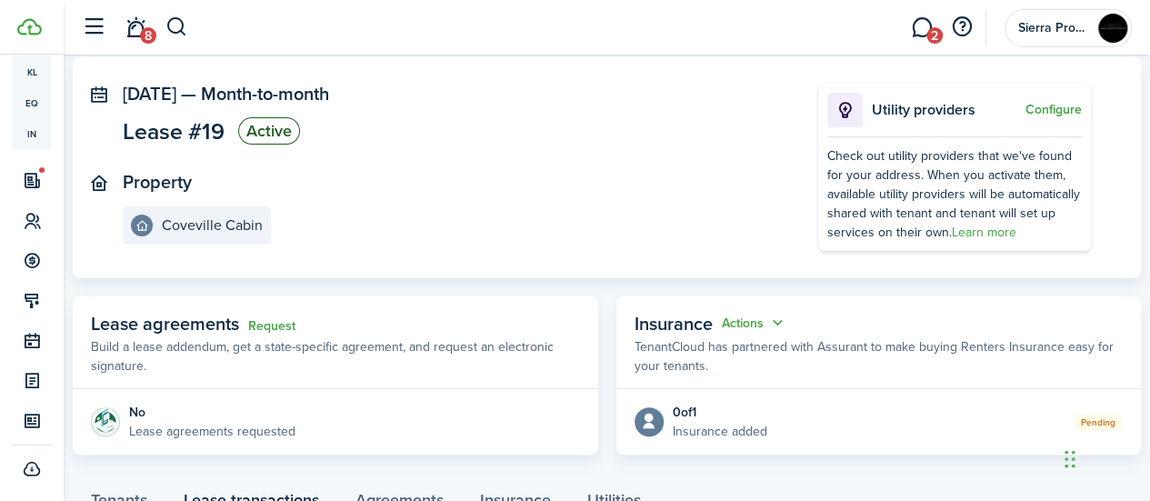
scroll to position [0, 0]
